Goal: Transaction & Acquisition: Purchase product/service

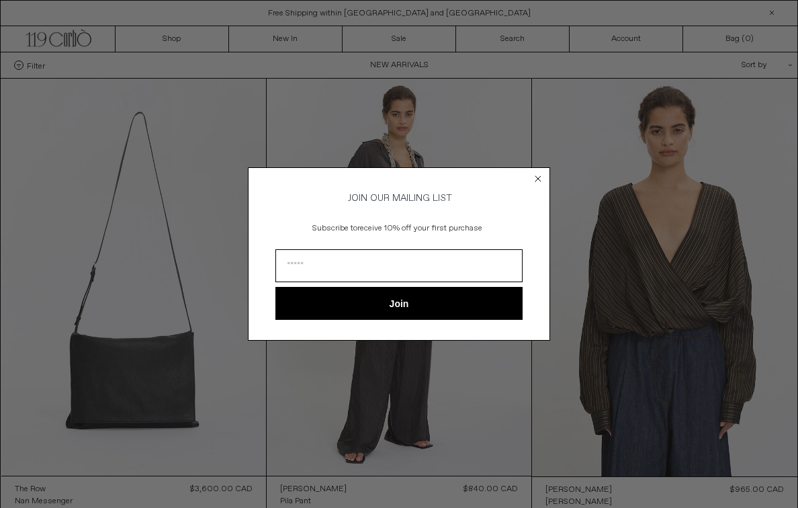
click at [538, 174] on circle "Close dialog" at bounding box center [538, 178] width 13 height 13
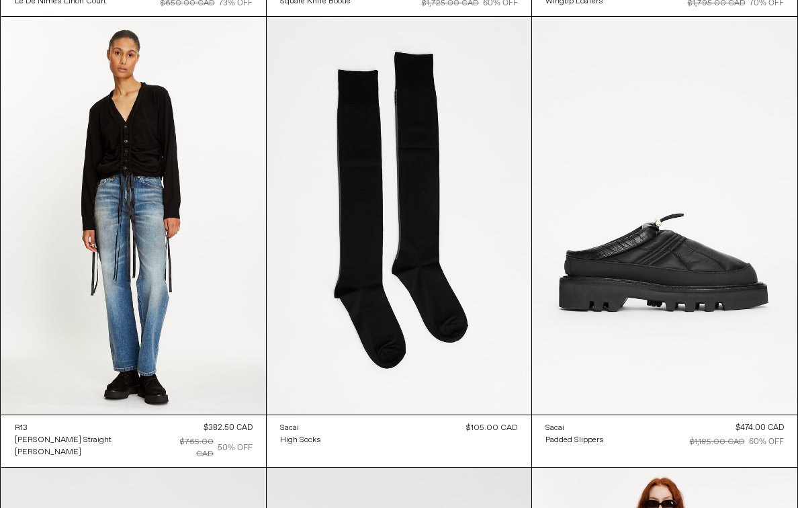
scroll to position [63970, 0]
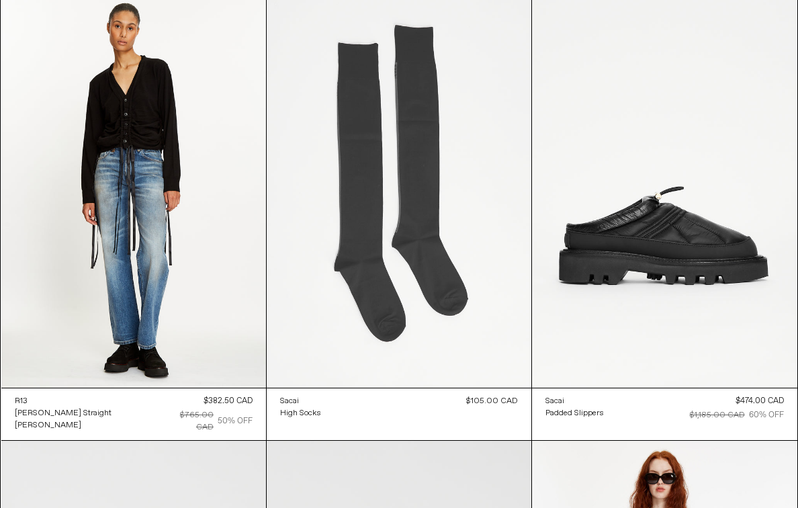
click at [399, 285] on at bounding box center [399, 188] width 265 height 397
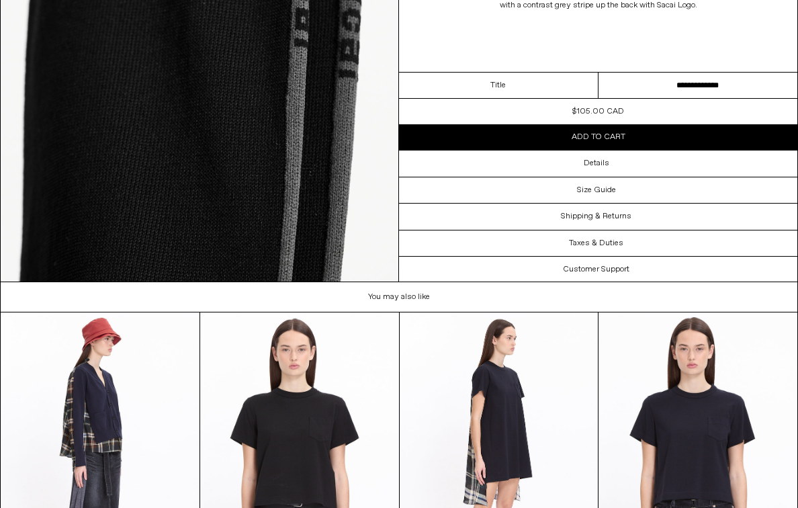
scroll to position [1290, 0]
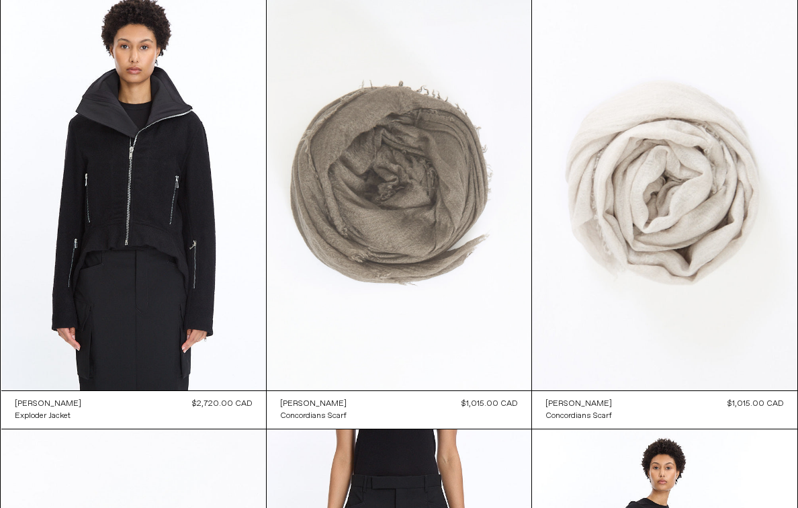
click at [354, 91] on at bounding box center [399, 191] width 265 height 397
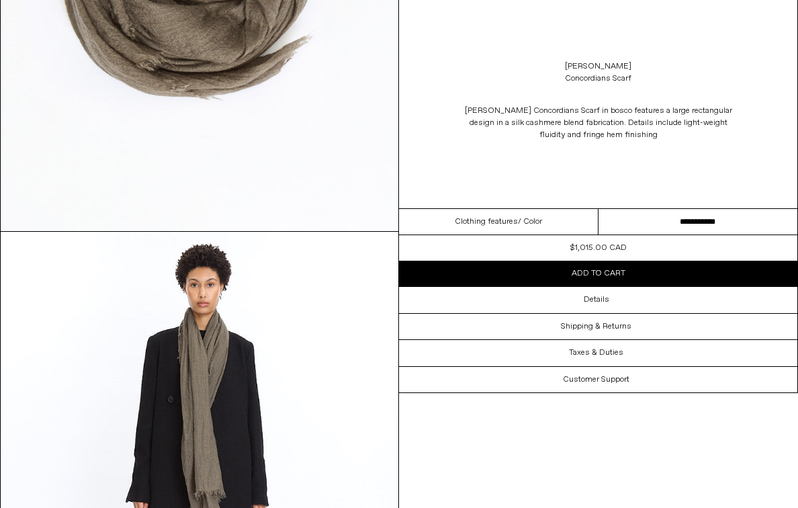
scroll to position [349, 0]
